Goal: Task Accomplishment & Management: Use online tool/utility

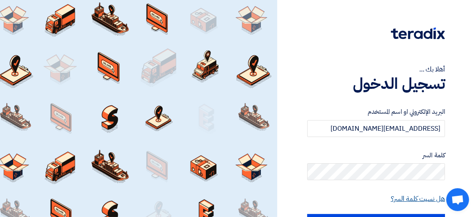
click at [413, 198] on link "هل نسيت كلمة السر؟" at bounding box center [418, 199] width 54 height 10
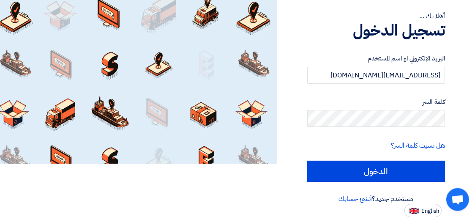
scroll to position [54, 0]
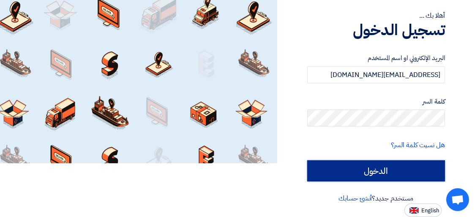
click at [348, 176] on input "الدخول" at bounding box center [377, 170] width 138 height 21
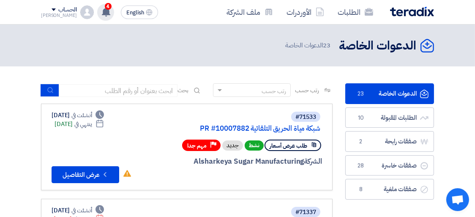
click at [102, 9] on use at bounding box center [106, 11] width 8 height 9
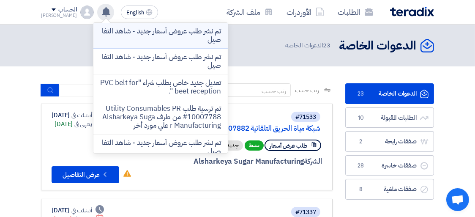
click at [133, 37] on p "تم نشر طلب عروض أسعار جديد - شاهد التفاصيل" at bounding box center [160, 35] width 121 height 17
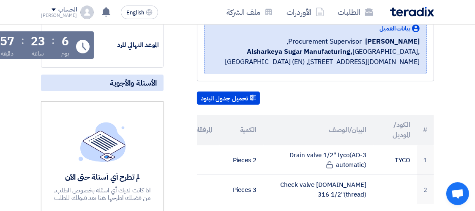
scroll to position [133, 0]
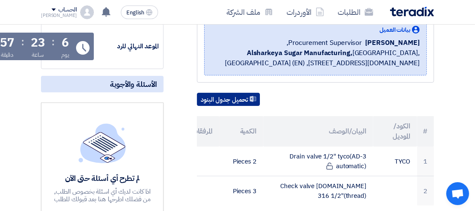
click at [232, 106] on button "تحميل جدول البنود" at bounding box center [228, 100] width 63 height 14
